Goal: Find specific page/section: Locate a particular part of the current website

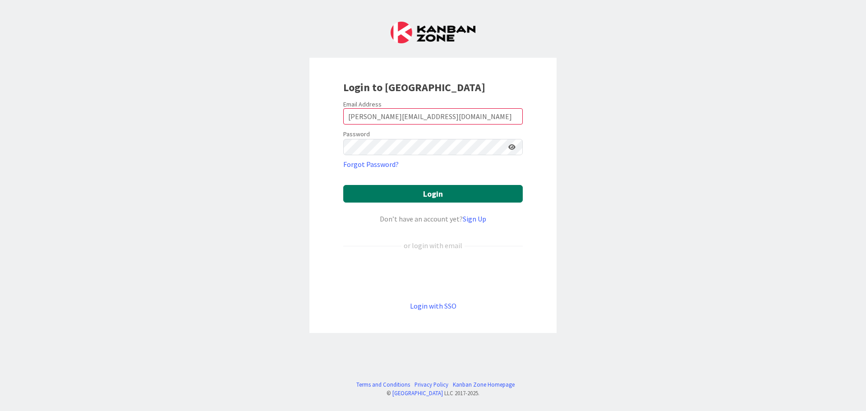
click at [405, 193] on button "Login" at bounding box center [433, 194] width 180 height 18
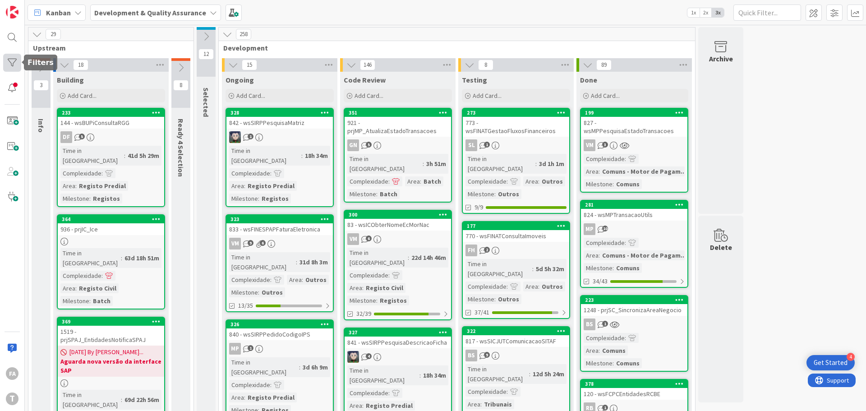
click at [10, 67] on div at bounding box center [12, 63] width 18 height 18
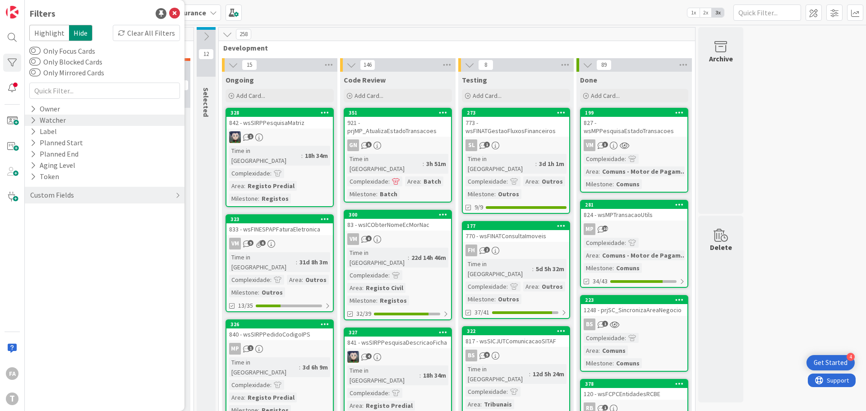
click at [56, 121] on div "Watcher" at bounding box center [47, 120] width 37 height 11
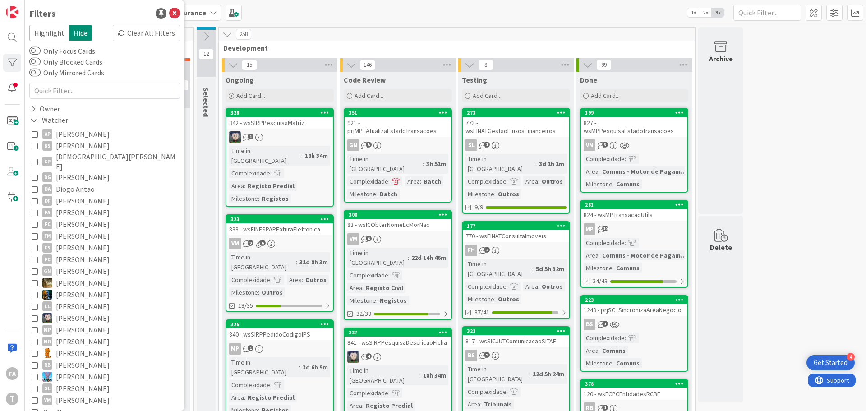
click at [77, 207] on span "[PERSON_NAME]" at bounding box center [83, 213] width 54 height 12
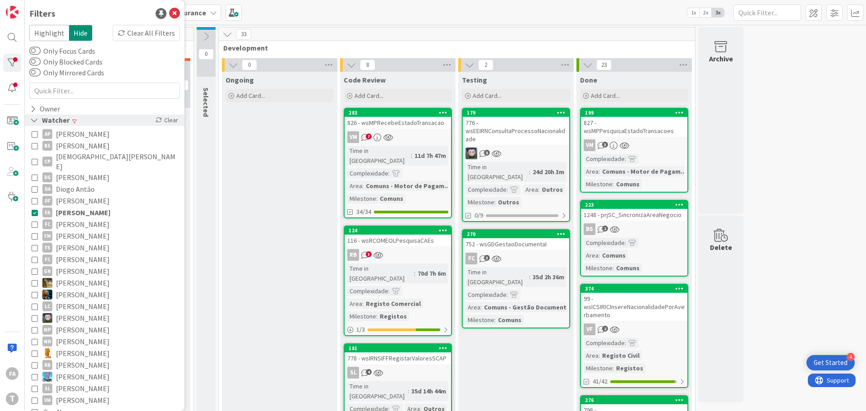
click at [73, 119] on span at bounding box center [74, 121] width 5 height 5
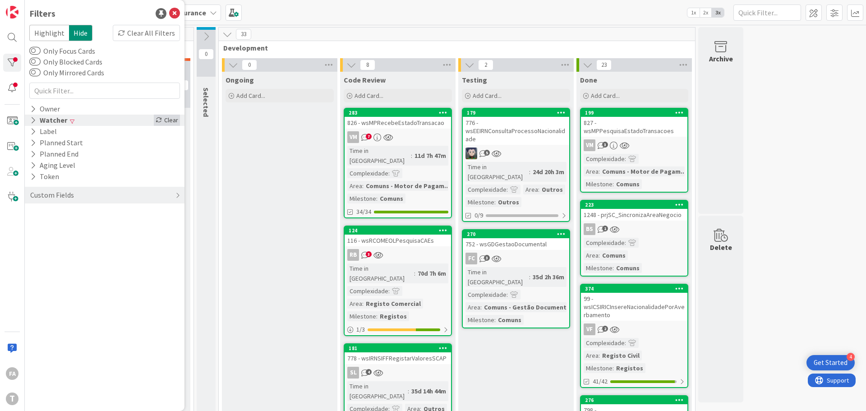
click at [175, 119] on div "Clear" at bounding box center [167, 120] width 26 height 11
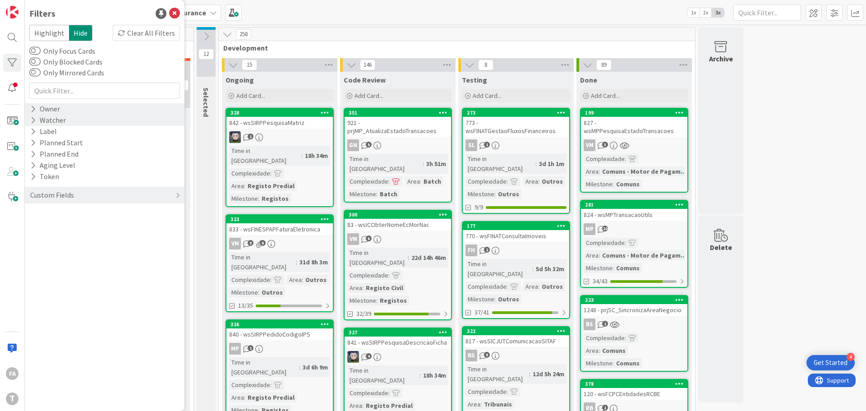
click at [86, 108] on div "Owner" at bounding box center [105, 108] width 160 height 11
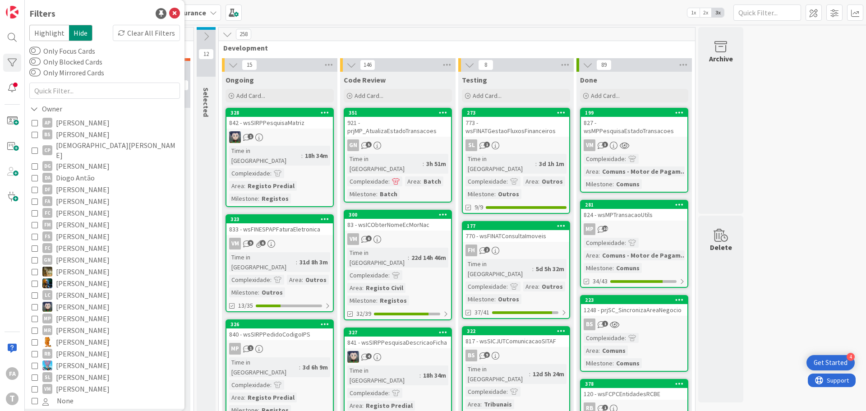
click at [72, 195] on span "[PERSON_NAME]" at bounding box center [83, 201] width 54 height 12
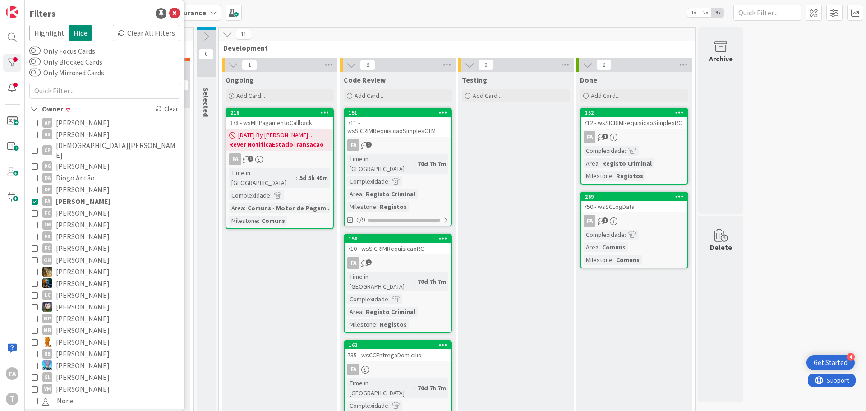
click at [162, 108] on div "Clear" at bounding box center [167, 108] width 26 height 11
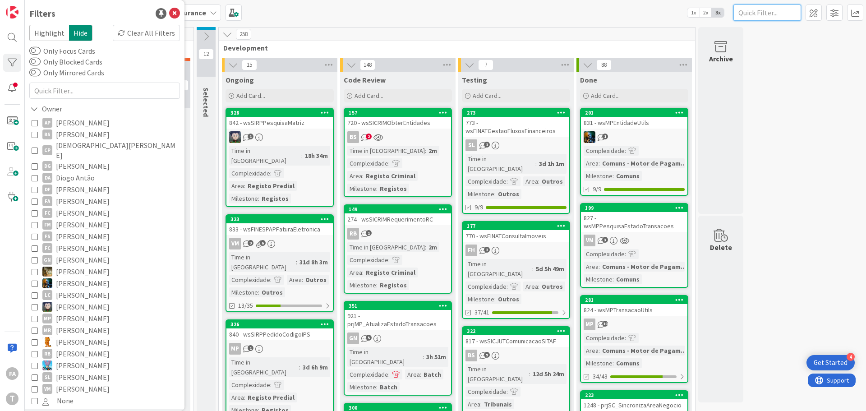
click at [746, 13] on input "text" at bounding box center [768, 13] width 68 height 16
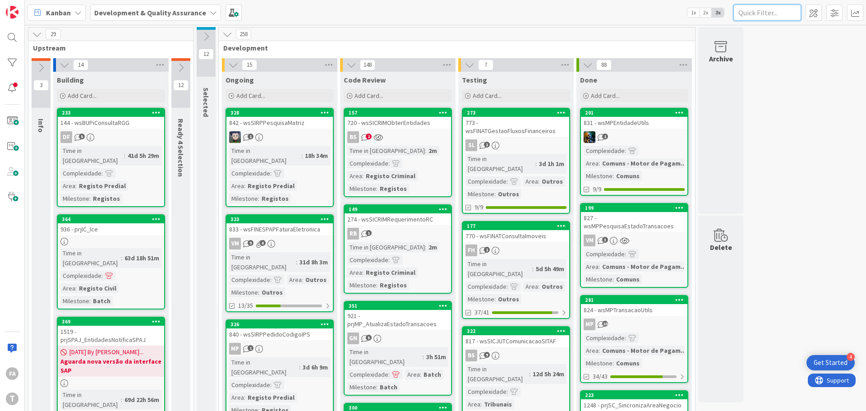
paste input "wsSICRIMObterEntidades"
type input "wsSICRIMObterEntidades"
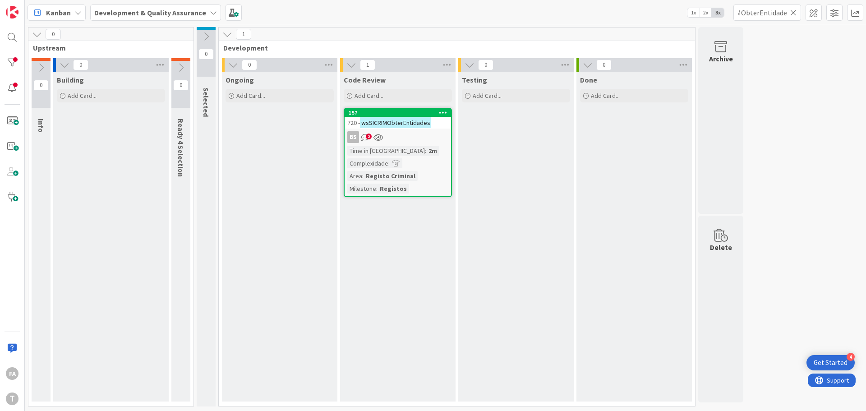
click at [426, 152] on div "2m" at bounding box center [432, 151] width 13 height 10
click at [433, 135] on div "BS 2" at bounding box center [398, 137] width 106 height 12
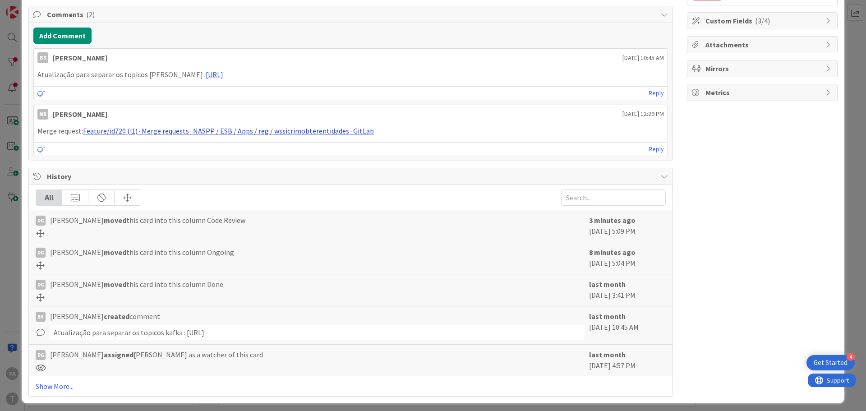
scroll to position [195, 0]
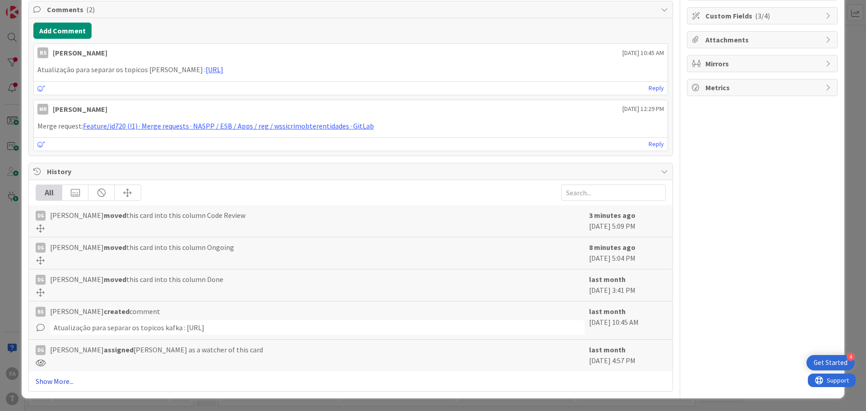
click at [55, 384] on link "Show More..." at bounding box center [351, 381] width 630 height 11
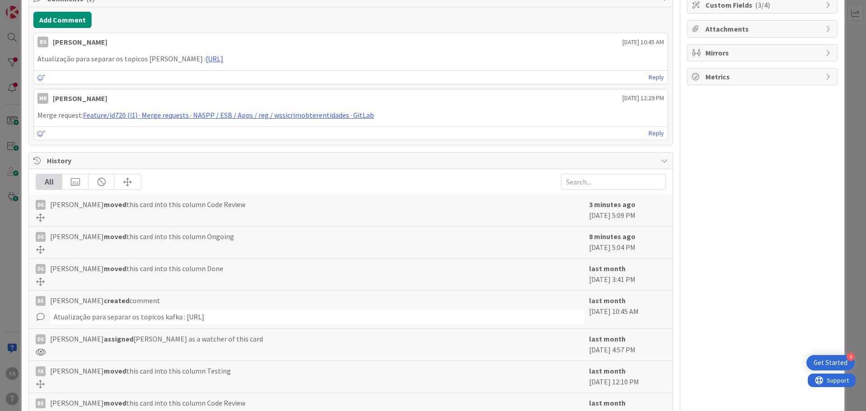
type textarea "x"
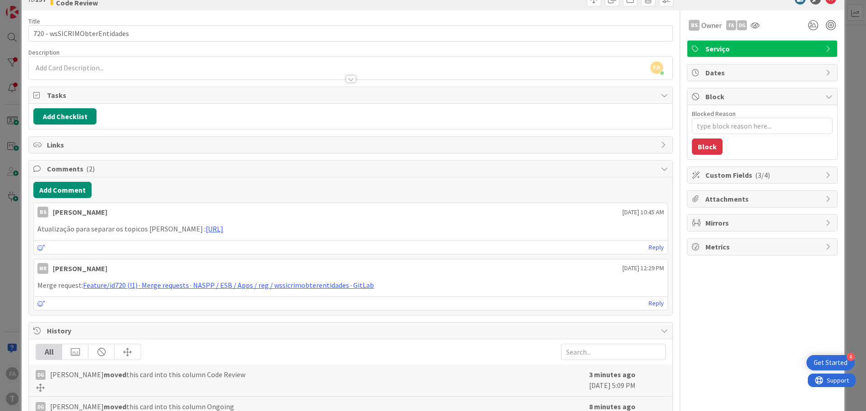
scroll to position [0, 0]
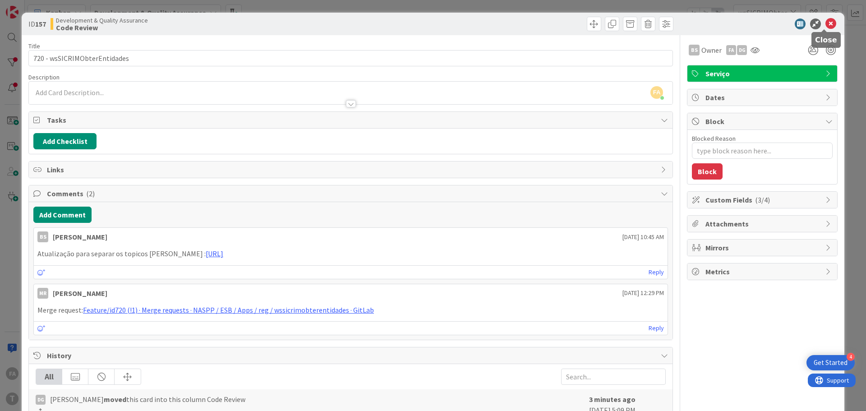
drag, startPoint x: 822, startPoint y: 22, endPoint x: 783, endPoint y: 23, distance: 38.8
click at [826, 22] on icon at bounding box center [831, 23] width 11 height 11
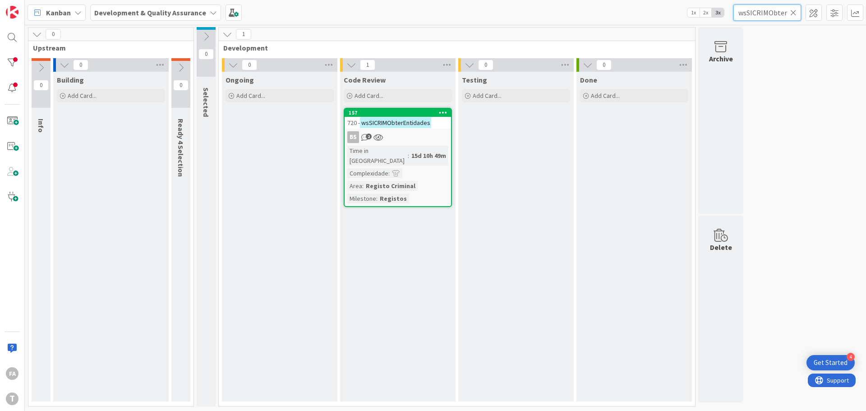
click at [757, 10] on input "wsSICRIMObterEntidades" at bounding box center [768, 13] width 68 height 16
paste input "RequerimentoRC"
type input "wsSICRIMRequerimentoRC"
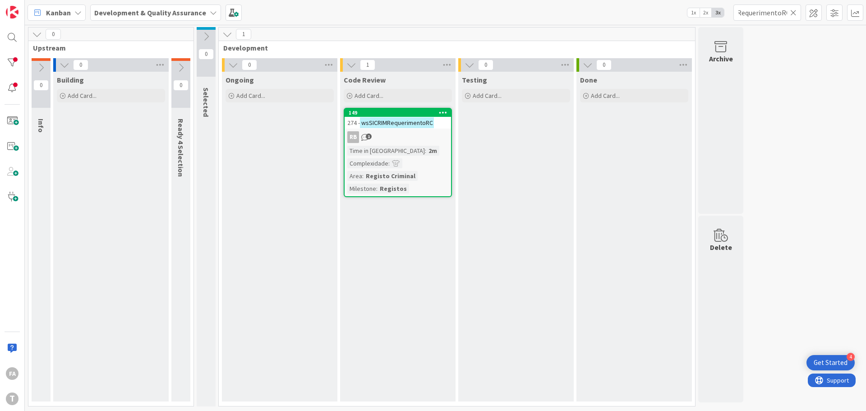
click at [414, 133] on div "RB 1" at bounding box center [398, 137] width 106 height 12
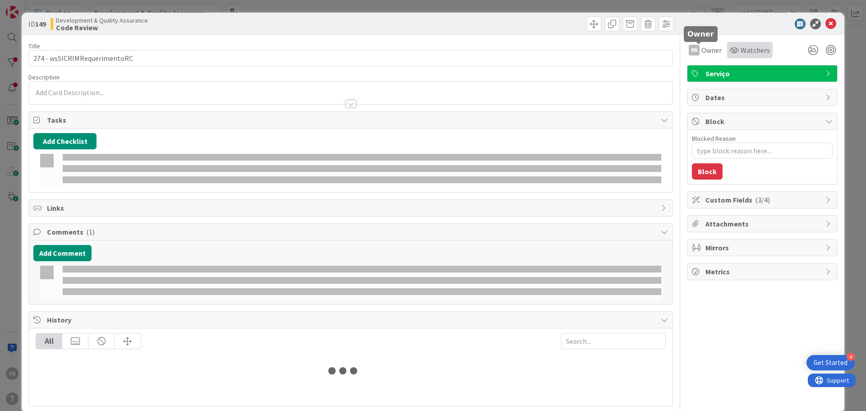
type textarea "x"
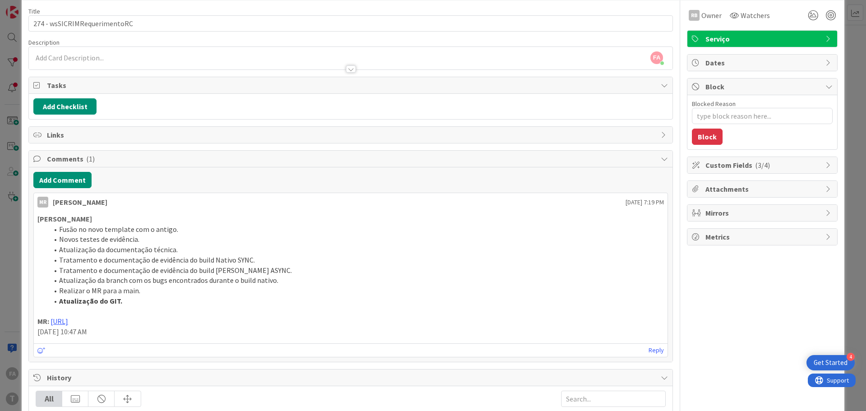
scroll to position [180, 0]
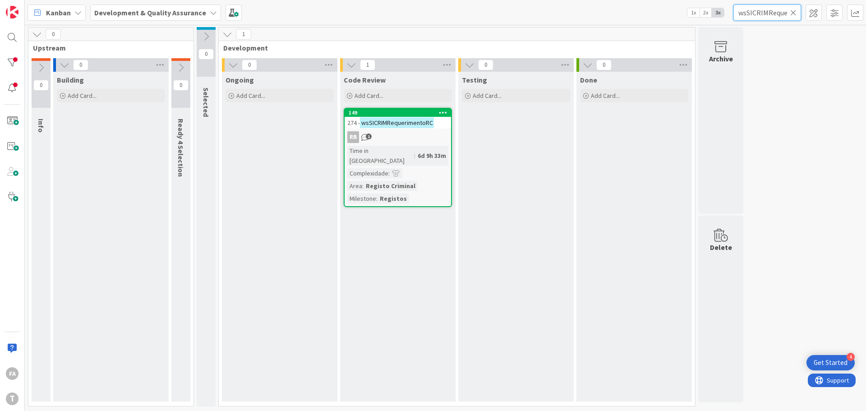
click at [775, 11] on input "wsSICRIMRequerimentoRC" at bounding box center [768, 13] width 68 height 16
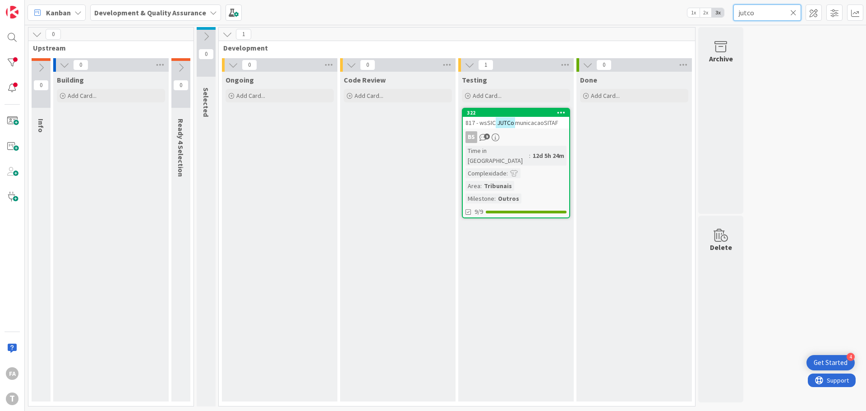
type input "jutco"
click at [536, 128] on div "817 - wsSIC JUTCo municacaoSITAF" at bounding box center [516, 123] width 106 height 12
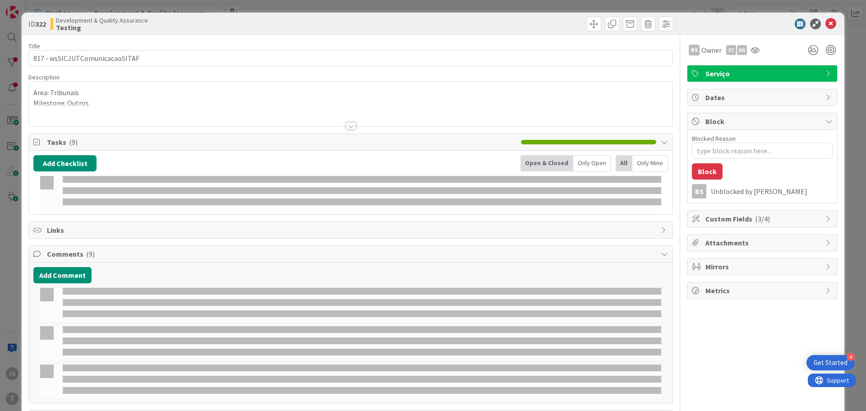
type textarea "x"
